Goal: Task Accomplishment & Management: Complete application form

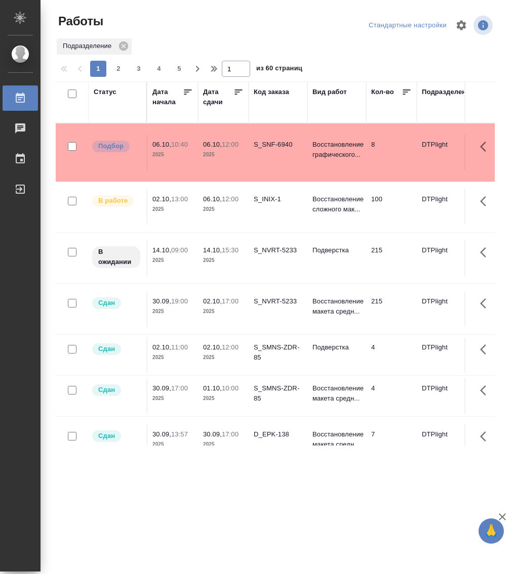
click at [106, 89] on div "Статус" at bounding box center [105, 92] width 23 height 10
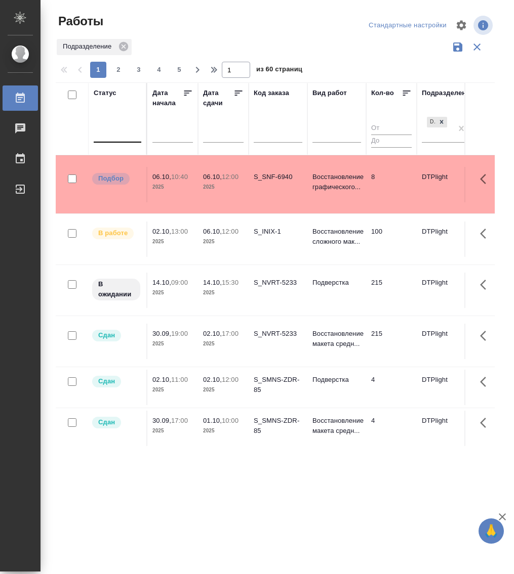
click at [115, 138] on div at bounding box center [118, 132] width 48 height 15
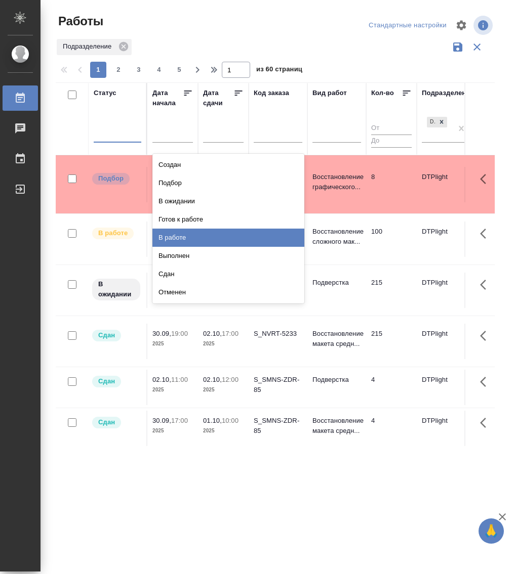
click at [189, 237] on div "В работе" at bounding box center [228, 238] width 152 height 18
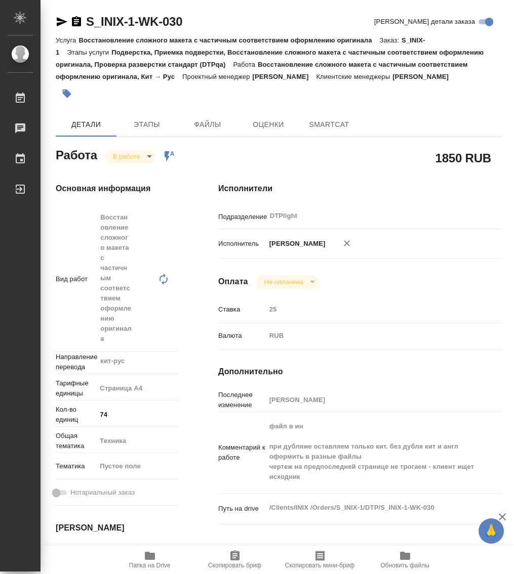
type textarea "x"
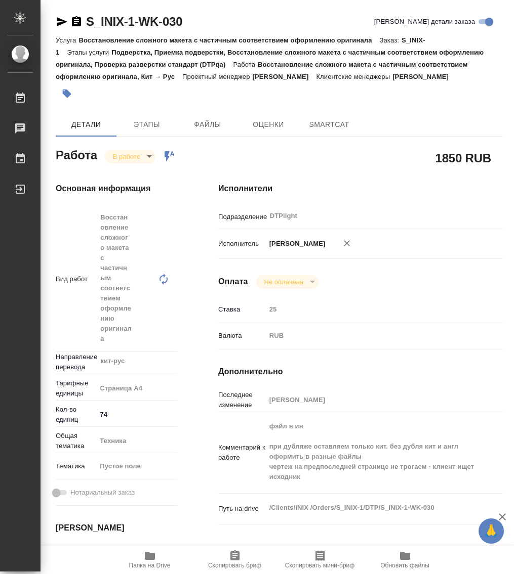
type textarea "x"
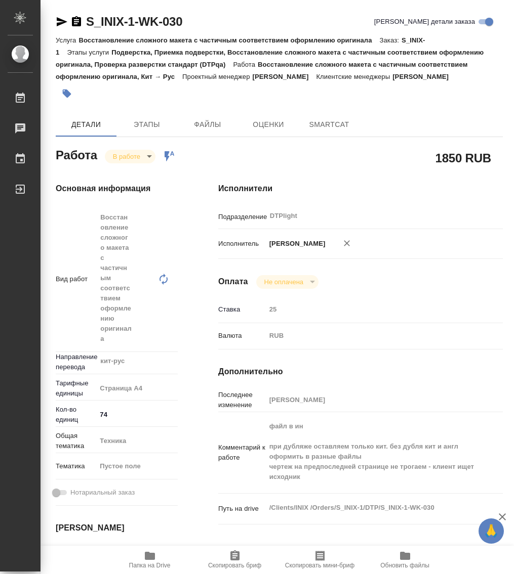
type textarea "x"
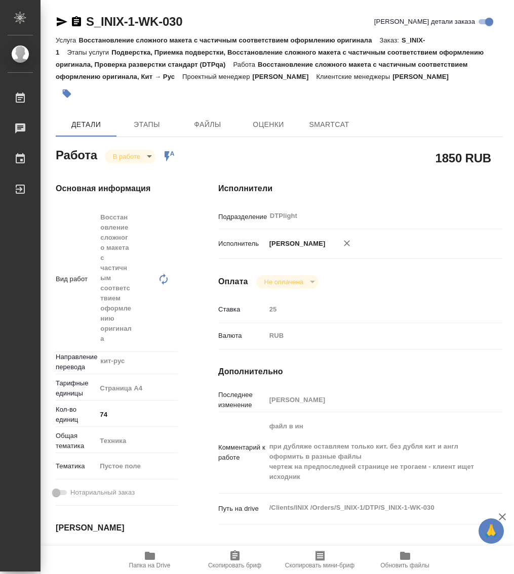
type textarea "x"
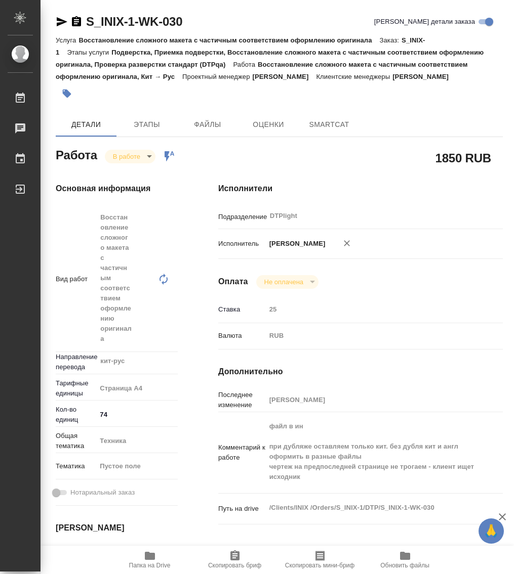
type textarea "x"
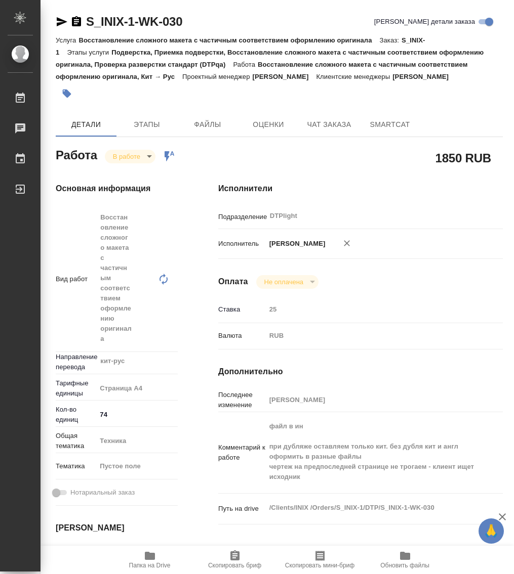
type textarea "x"
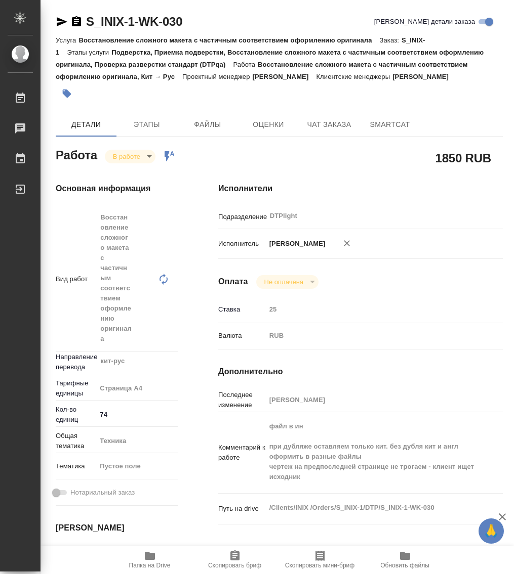
type textarea "x"
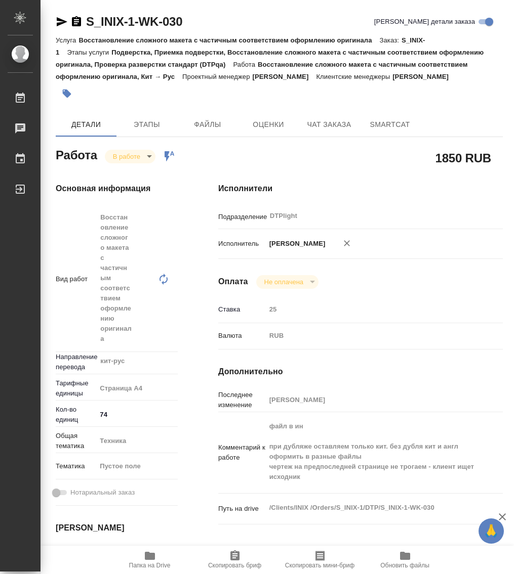
click at [157, 555] on span "Папка на Drive" at bounding box center [149, 559] width 73 height 19
click at [59, 21] on icon "button" at bounding box center [62, 22] width 12 height 12
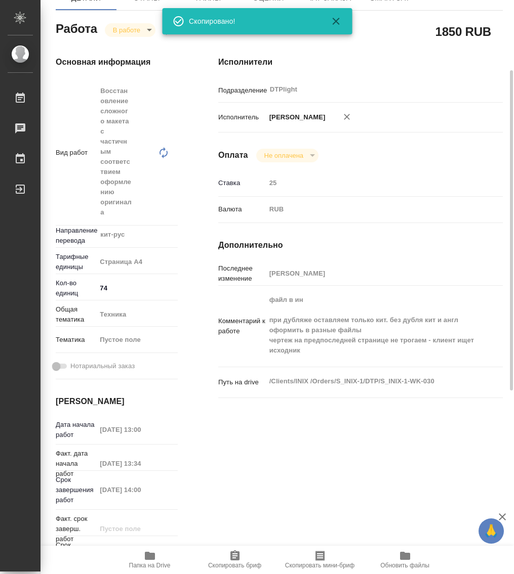
scroll to position [455, 0]
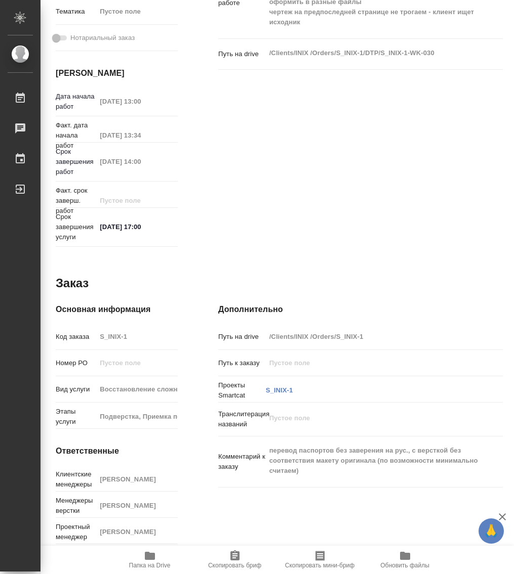
type textarea "x"
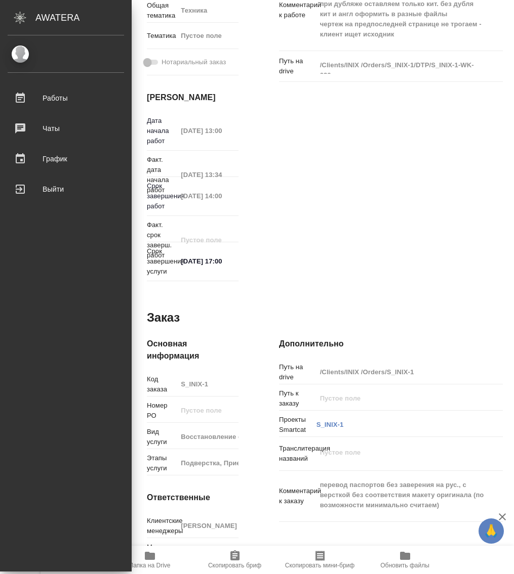
type textarea "x"
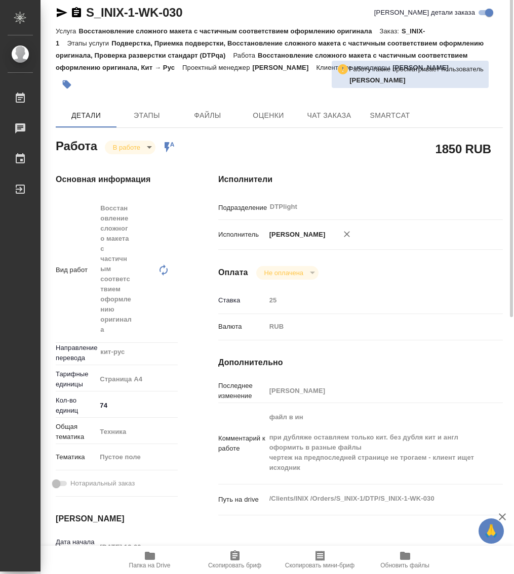
scroll to position [0, 0]
